Goal: Information Seeking & Learning: Learn about a topic

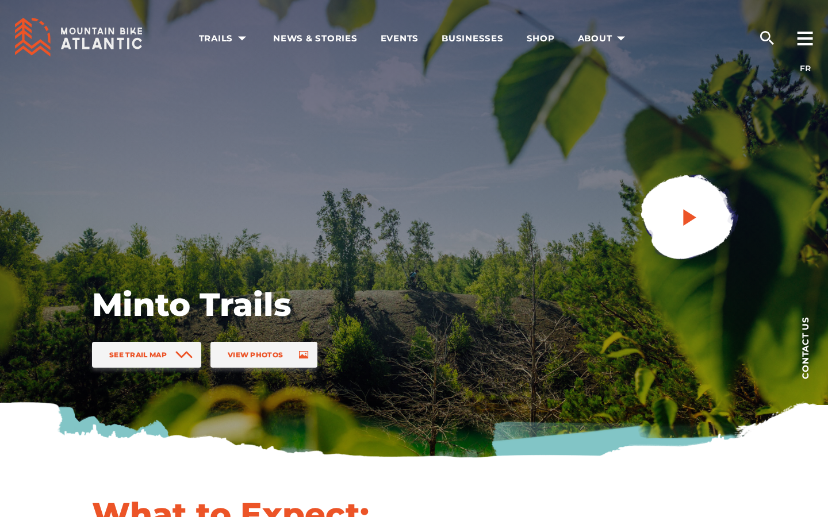
click at [693, 238] on link at bounding box center [688, 218] width 154 height 154
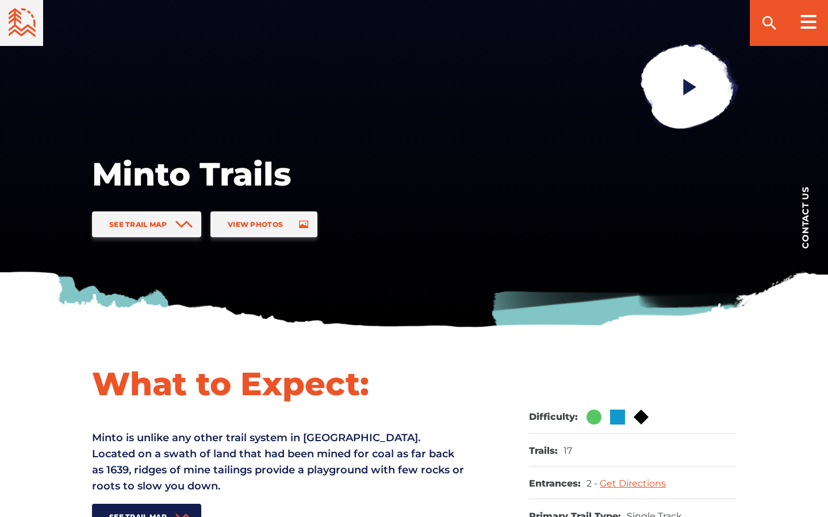
scroll to position [179, 0]
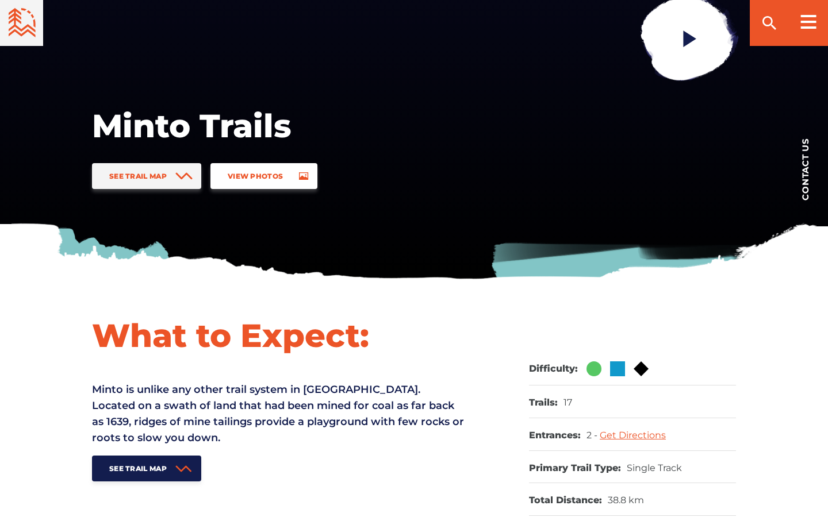
click at [263, 163] on link "View Photos" at bounding box center [263, 176] width 107 height 26
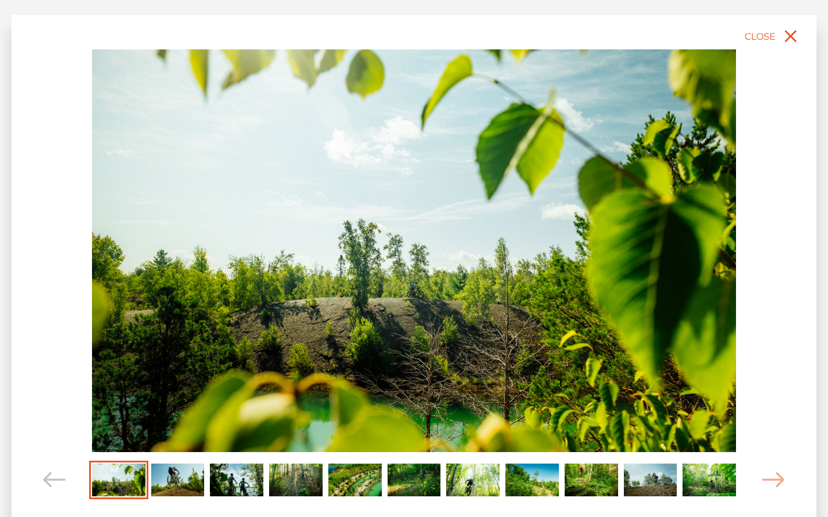
click at [480, 491] on img "Carousel Page 7" at bounding box center [472, 480] width 53 height 33
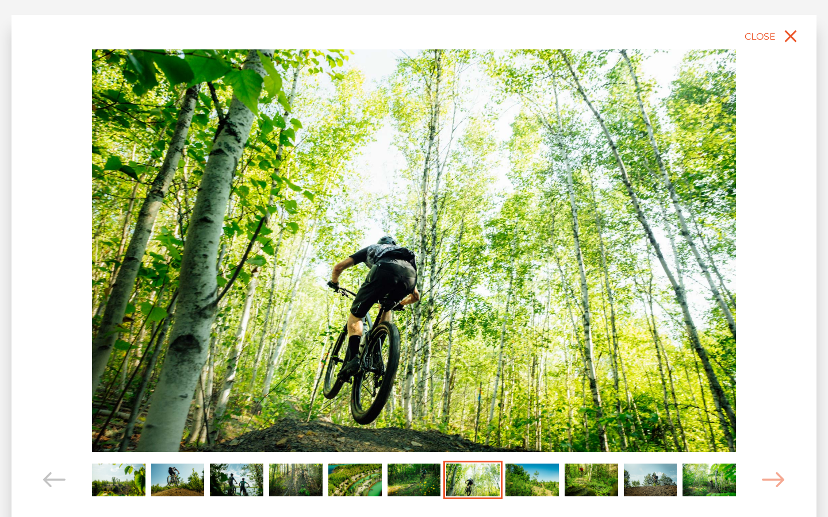
click at [521, 472] on img "Carousel Page 8" at bounding box center [531, 480] width 53 height 33
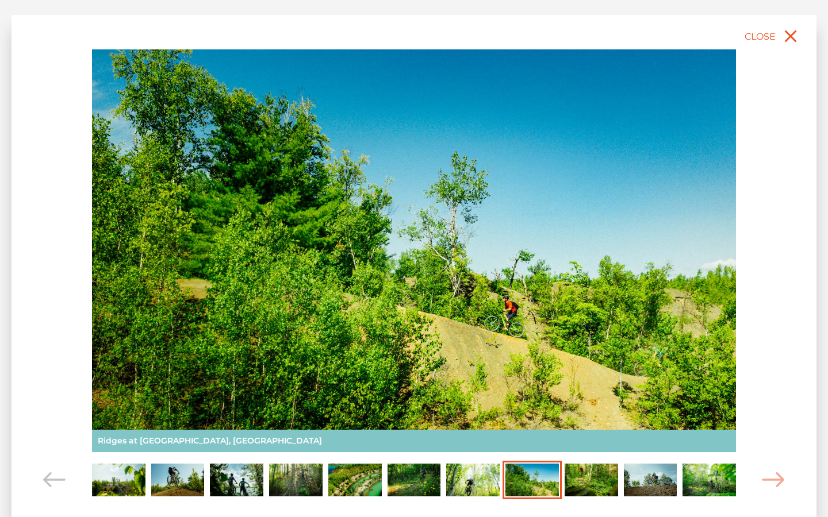
click at [785, 481] on div "slide 9 of 11 Minto Trails, Minto [PERSON_NAME] Trails, Minto [PERSON_NAME] Tra…" at bounding box center [413, 279] width 805 height 528
click at [795, 36] on icon "close" at bounding box center [790, 36] width 21 height 21
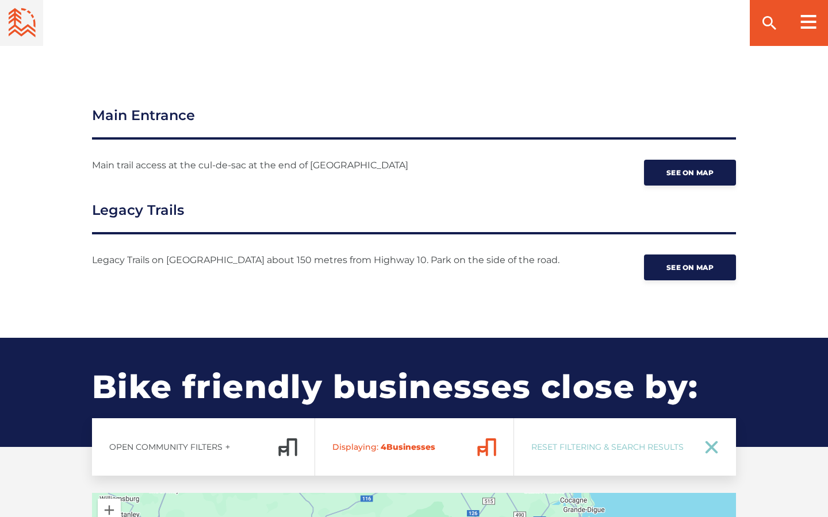
scroll to position [1489, 0]
